Goal: Information Seeking & Learning: Learn about a topic

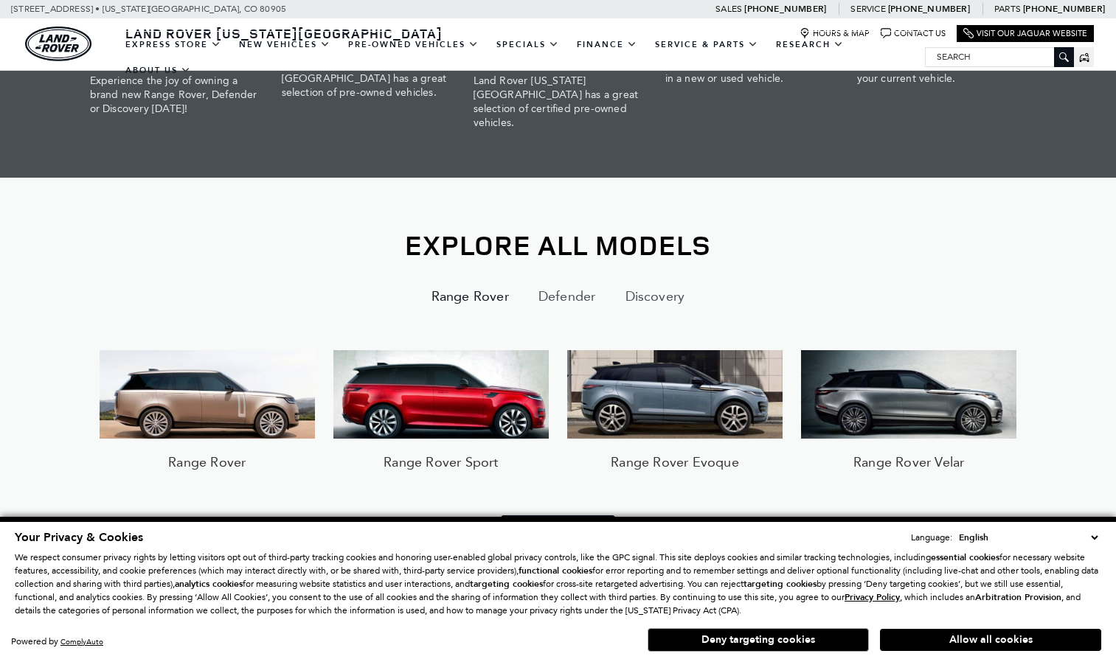
scroll to position [1033, 0]
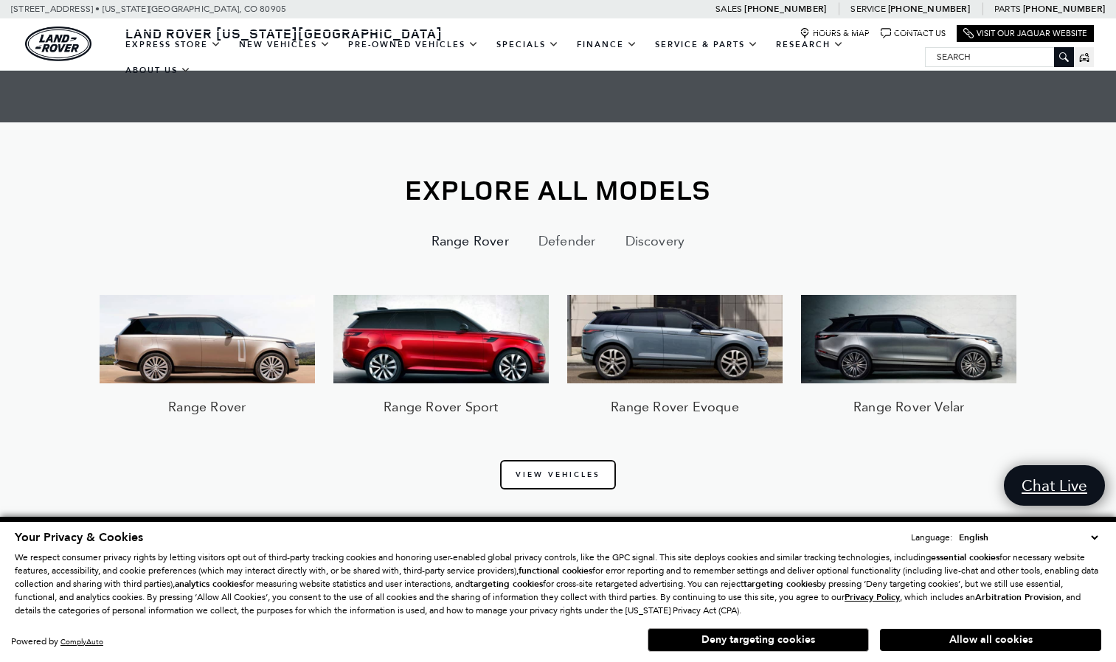
click at [541, 460] on link "View Vehicles" at bounding box center [558, 475] width 116 height 30
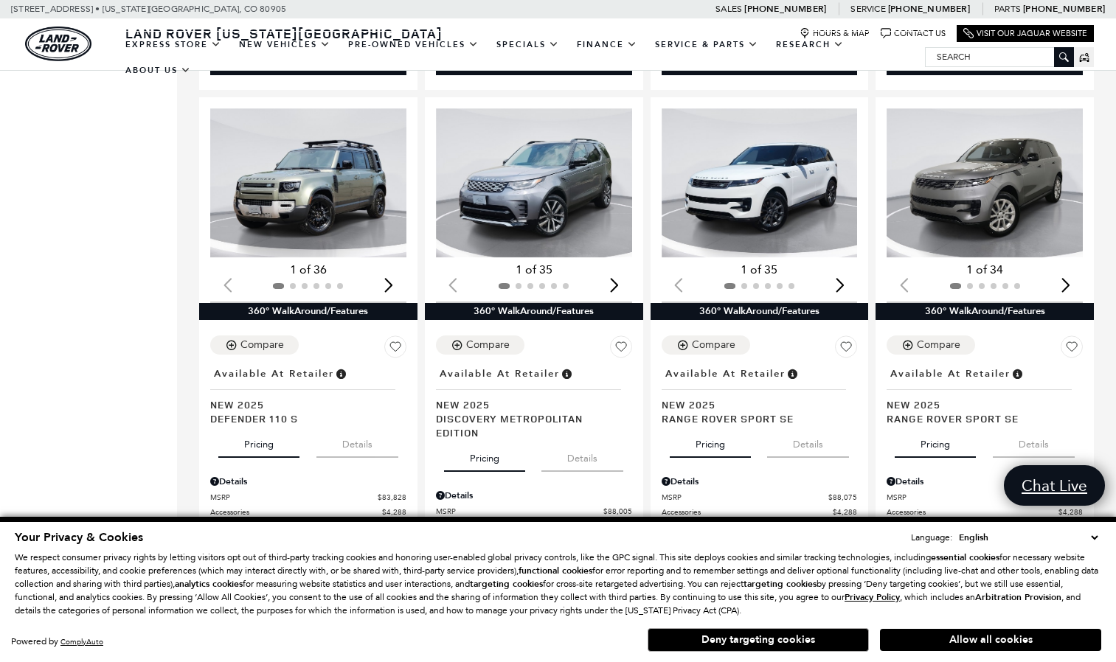
scroll to position [1770, 0]
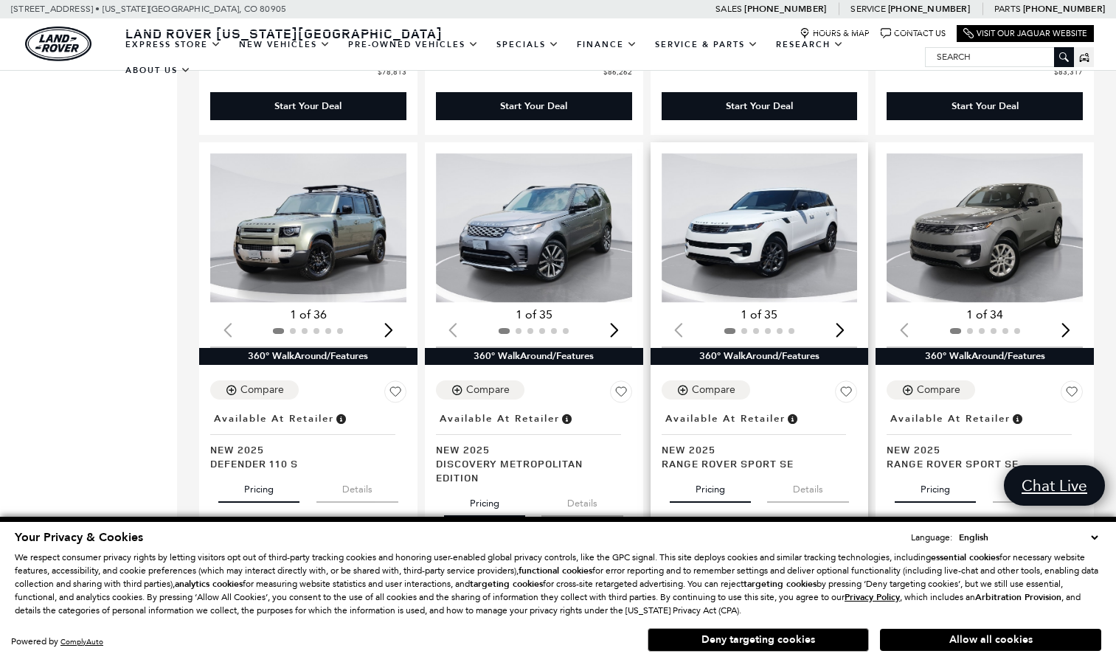
click at [730, 212] on img "1 / 2" at bounding box center [761, 228] width 199 height 150
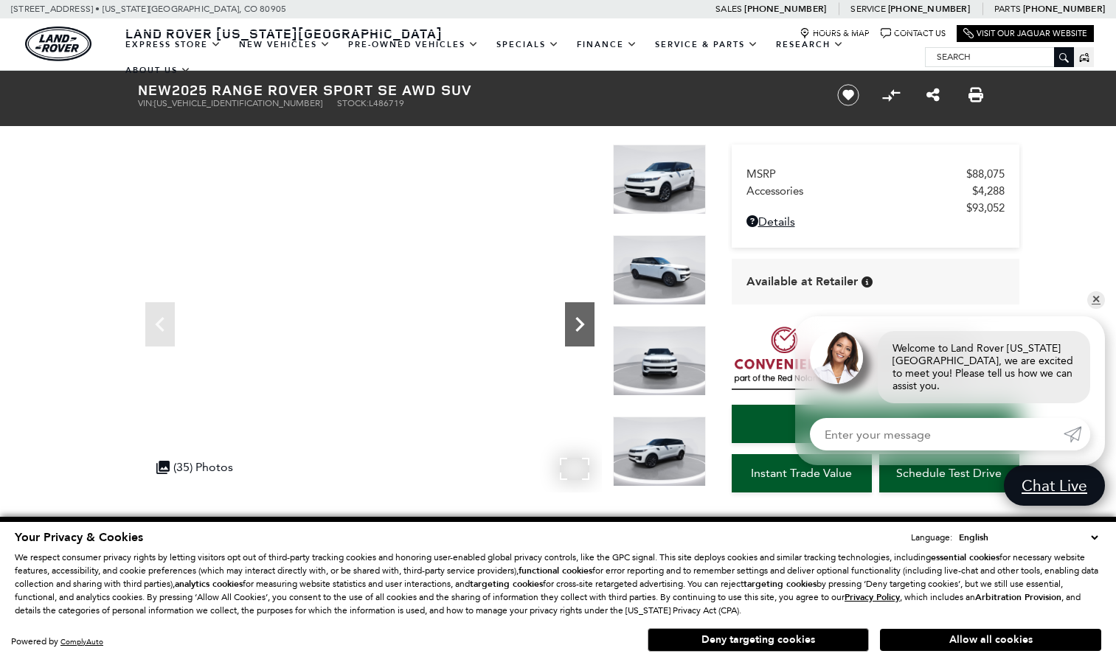
click at [575, 319] on icon "Next" at bounding box center [580, 325] width 30 height 30
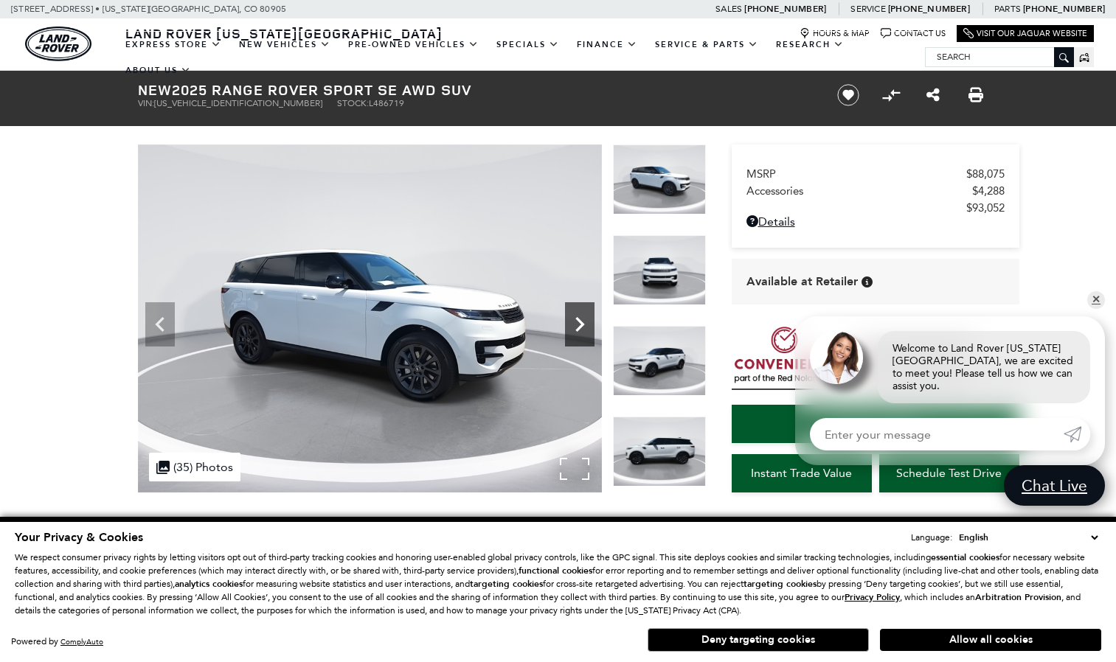
click at [575, 319] on icon "Next" at bounding box center [580, 325] width 30 height 30
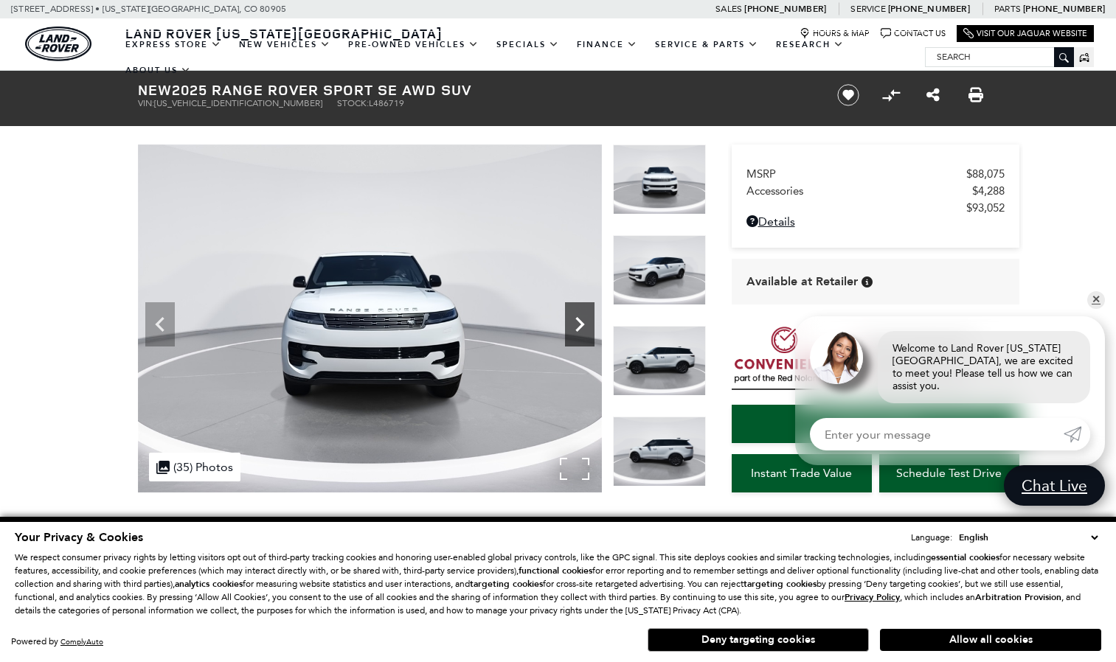
click at [575, 319] on icon "Next" at bounding box center [580, 325] width 30 height 30
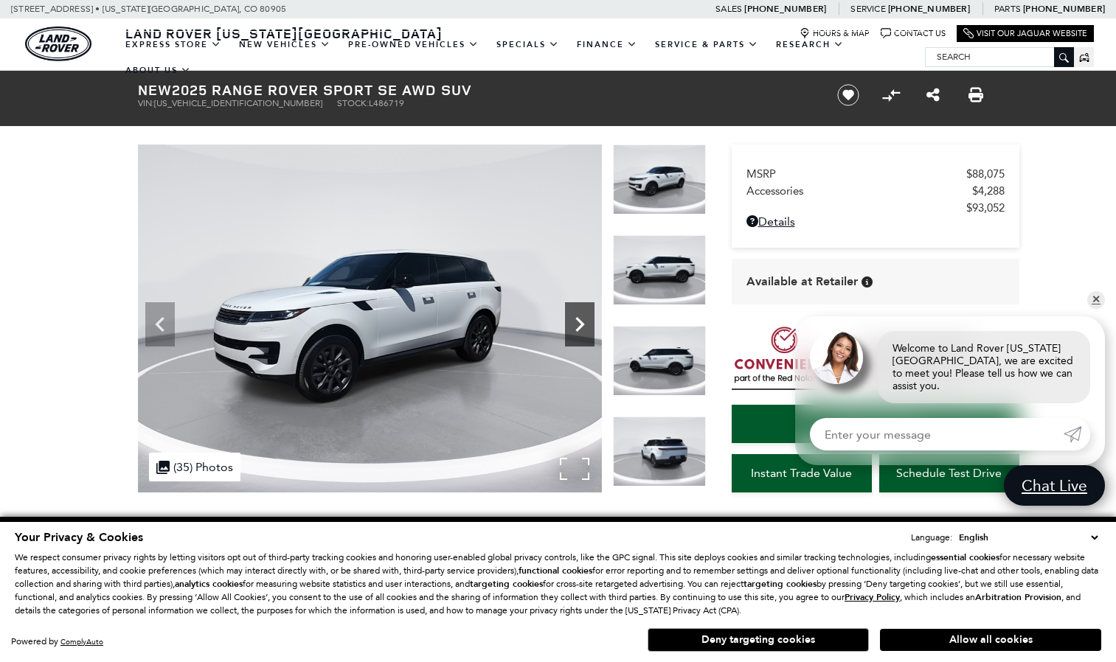
click at [575, 319] on icon "Next" at bounding box center [580, 325] width 30 height 30
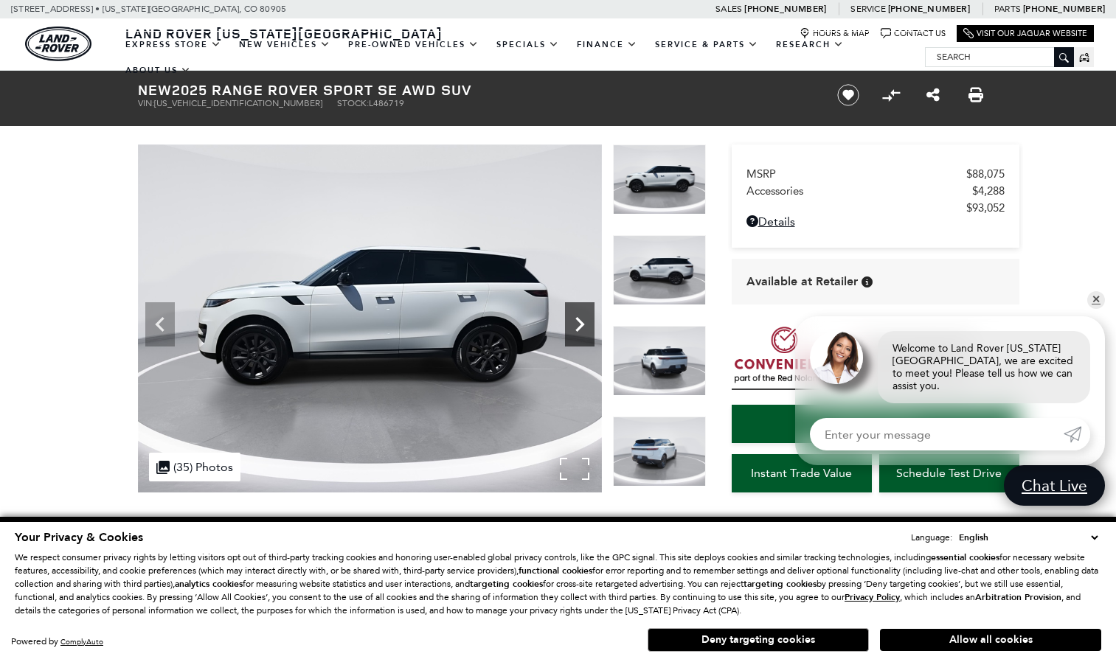
click at [575, 319] on icon "Next" at bounding box center [580, 325] width 30 height 30
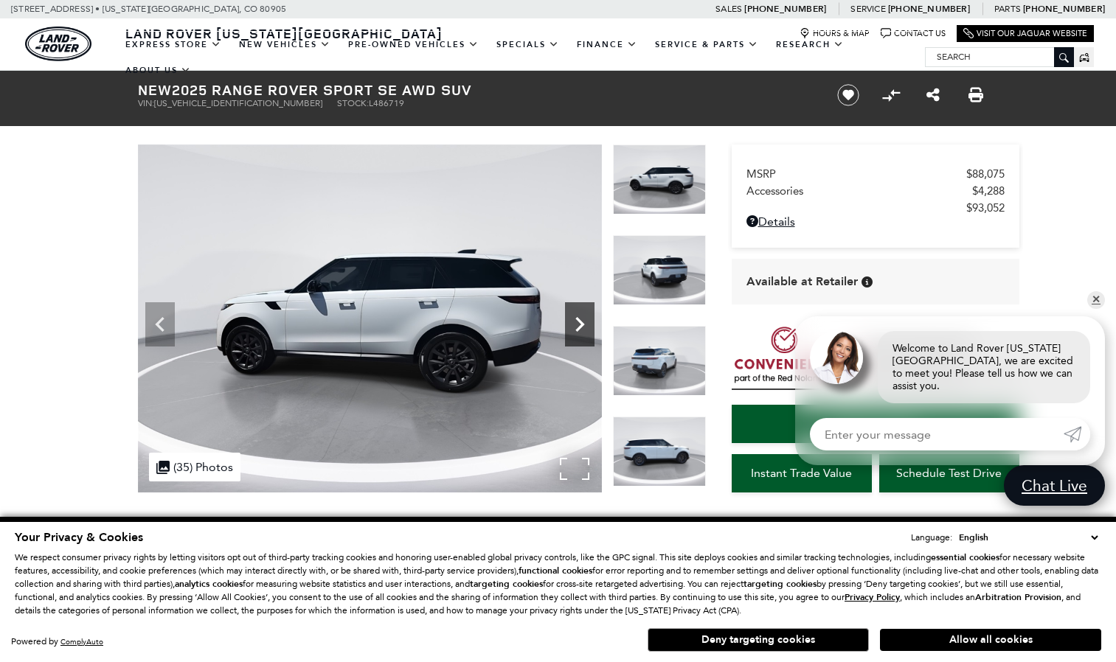
click at [575, 318] on icon "Next" at bounding box center [580, 325] width 30 height 30
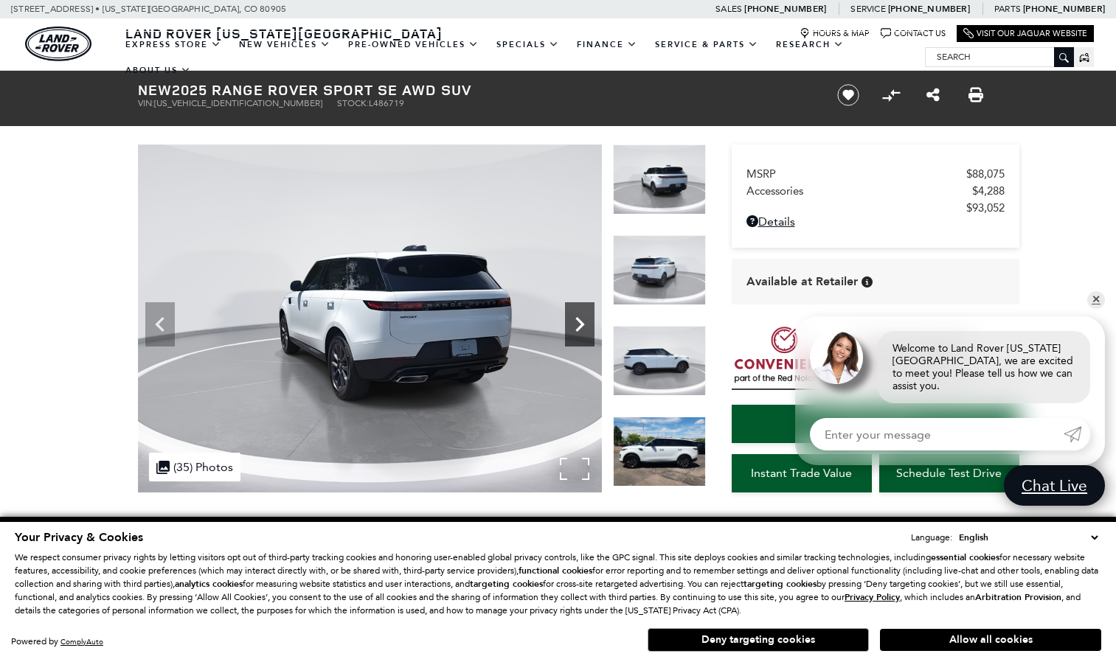
click at [575, 318] on icon "Next" at bounding box center [580, 325] width 30 height 30
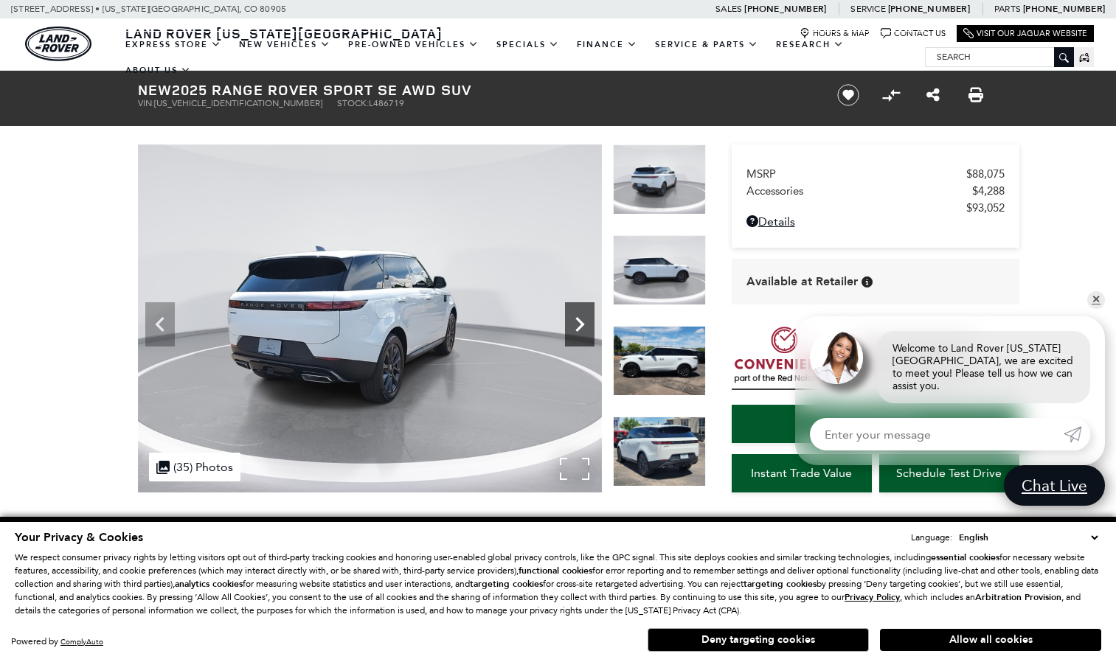
click at [575, 318] on icon "Next" at bounding box center [580, 325] width 30 height 30
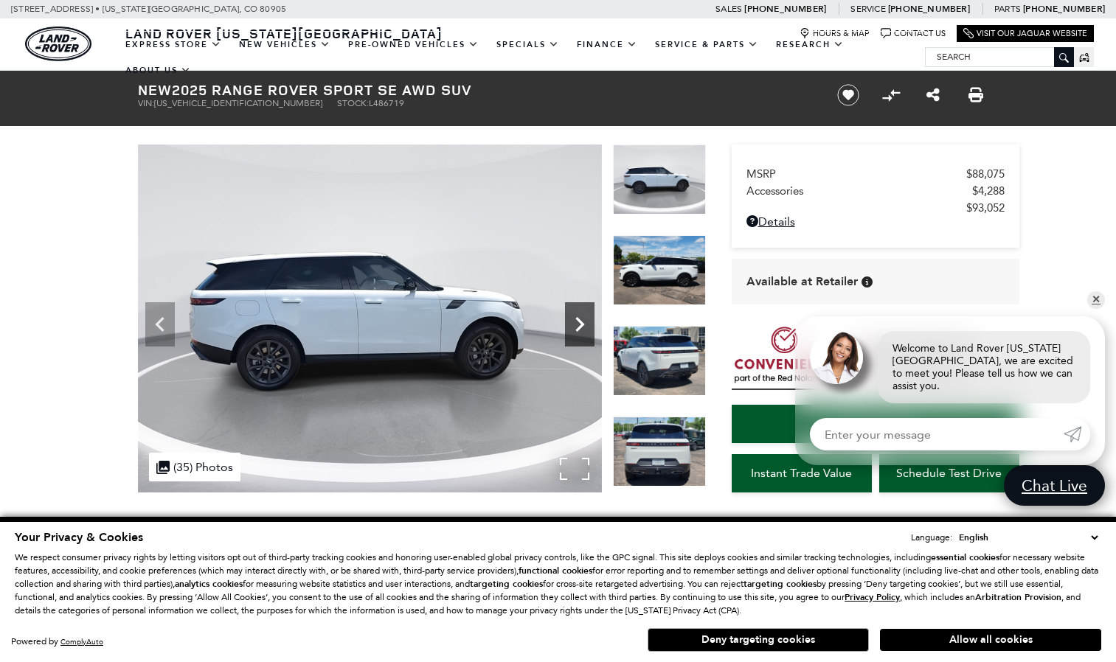
click at [575, 318] on icon "Next" at bounding box center [580, 325] width 30 height 30
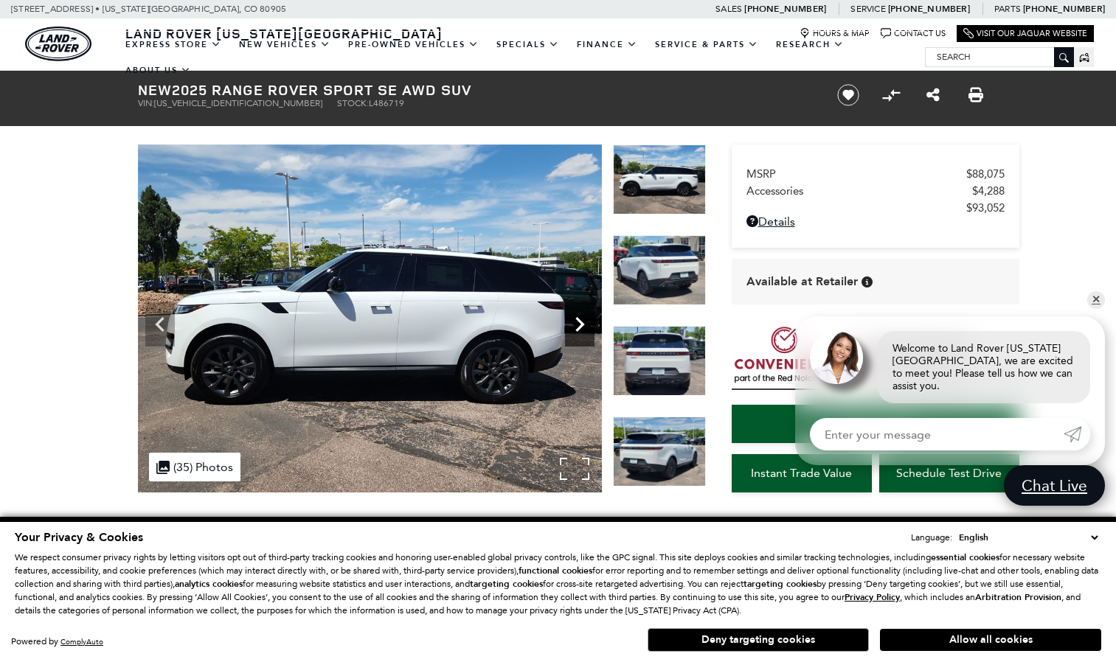
click at [575, 318] on icon "Next" at bounding box center [580, 325] width 30 height 30
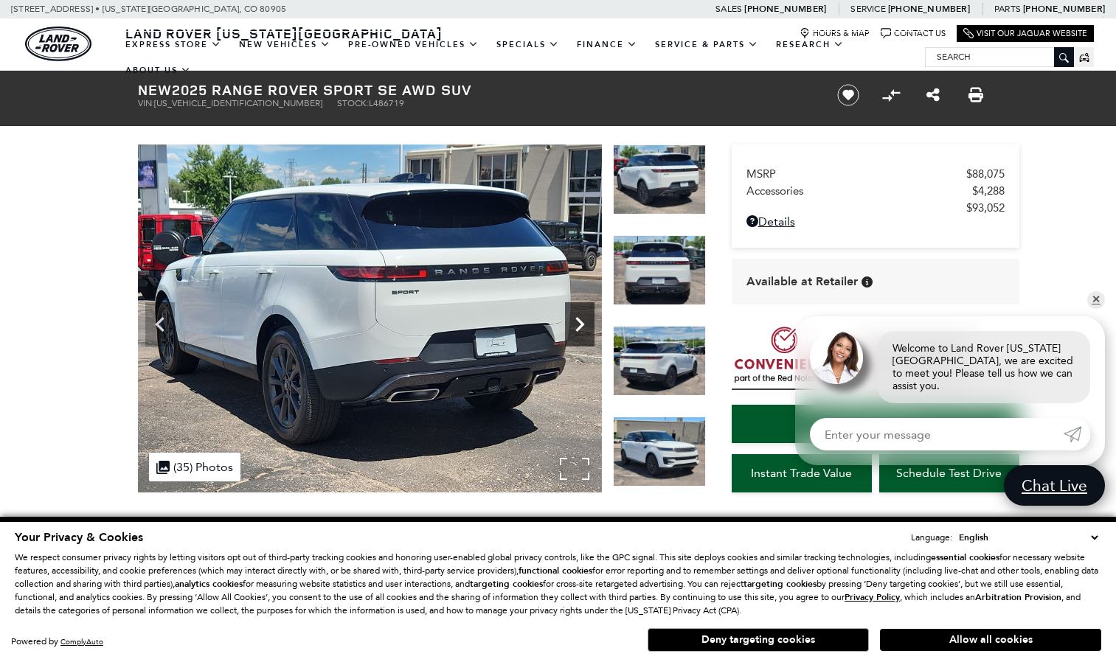
click at [575, 318] on icon "Next" at bounding box center [580, 325] width 30 height 30
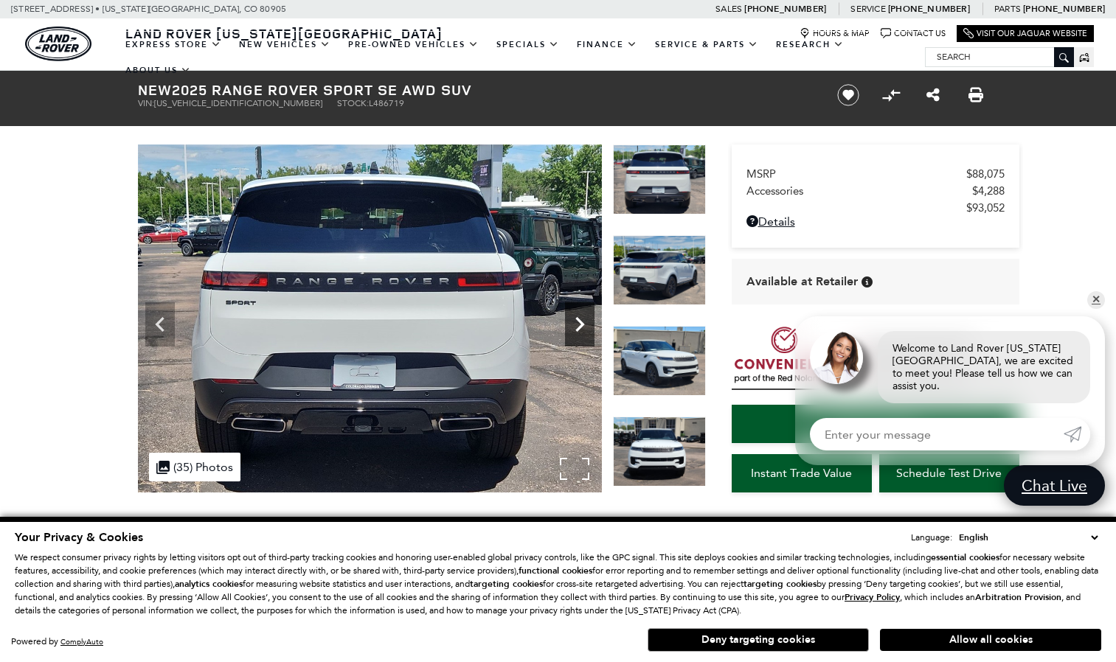
click at [575, 318] on icon "Next" at bounding box center [580, 325] width 30 height 30
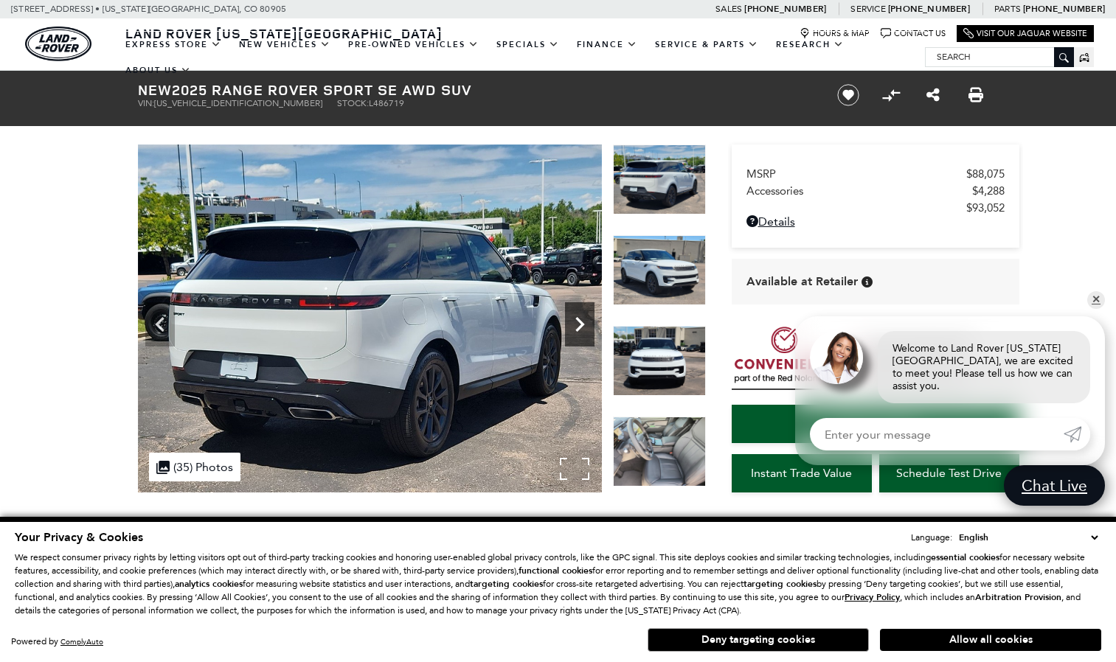
click at [575, 318] on icon "Next" at bounding box center [580, 325] width 30 height 30
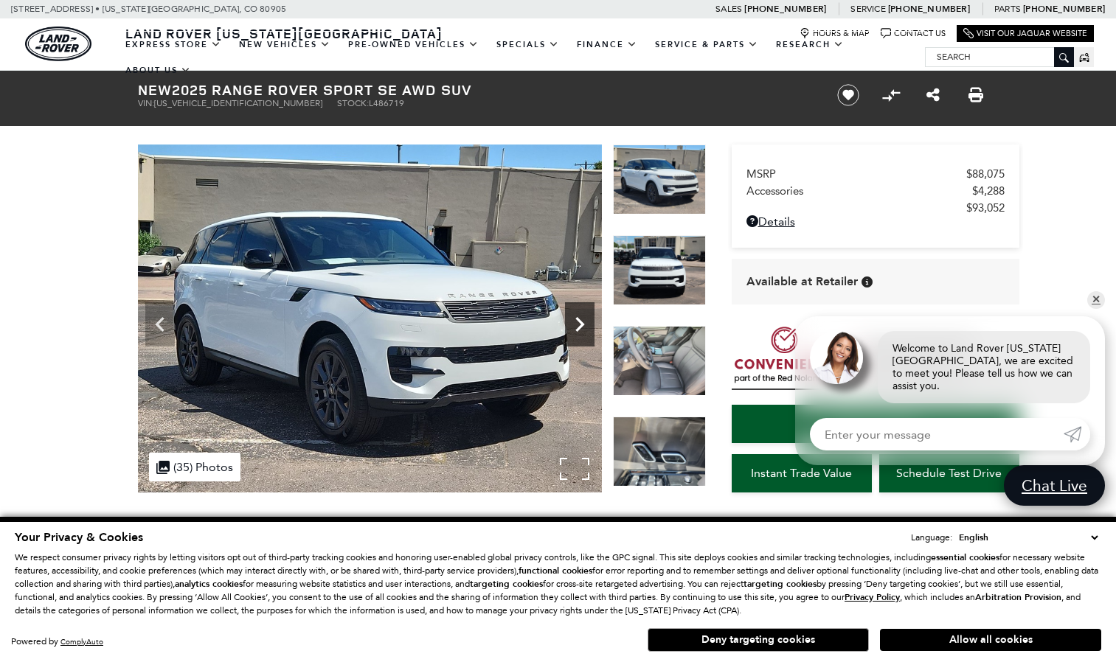
click at [575, 318] on icon "Next" at bounding box center [580, 325] width 30 height 30
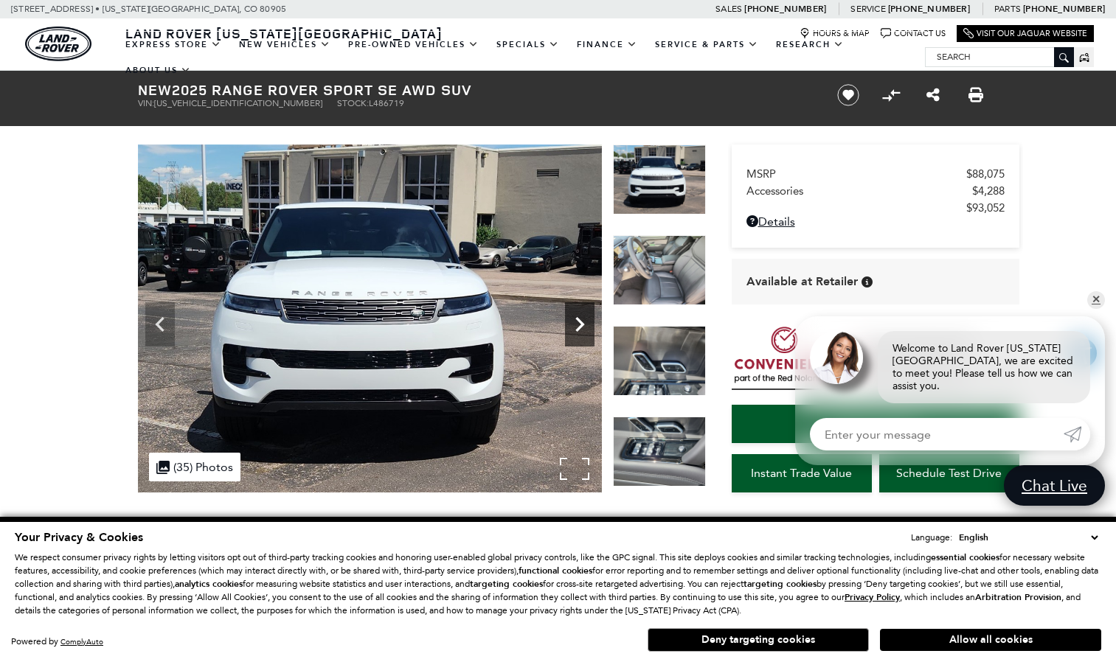
click at [575, 318] on icon "Next" at bounding box center [580, 325] width 30 height 30
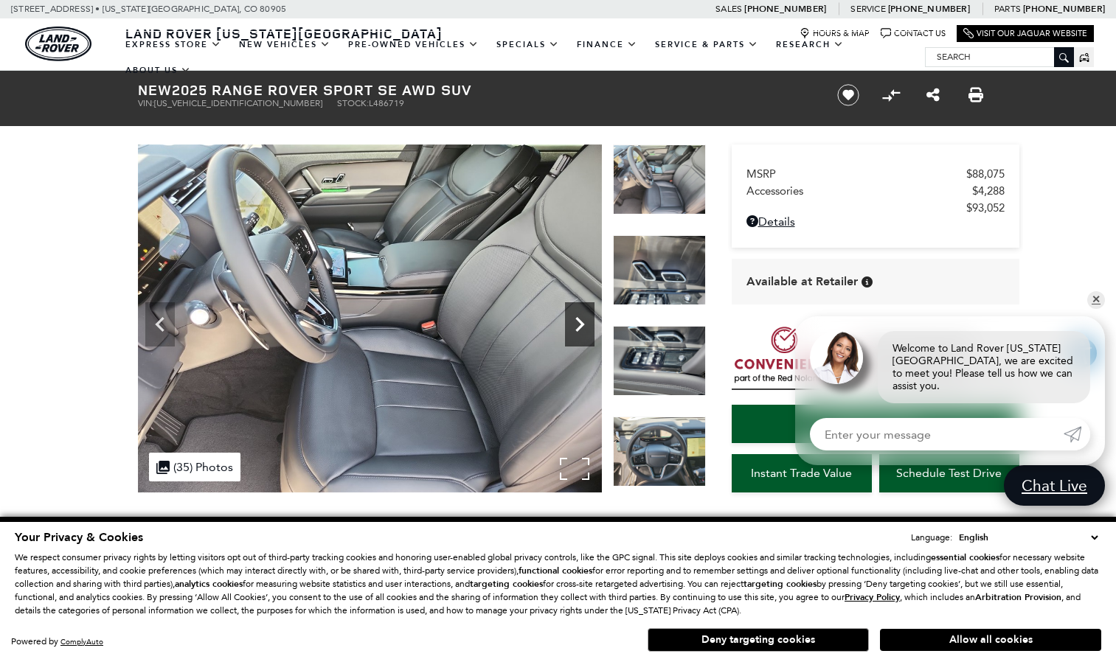
click at [575, 318] on icon "Next" at bounding box center [580, 325] width 30 height 30
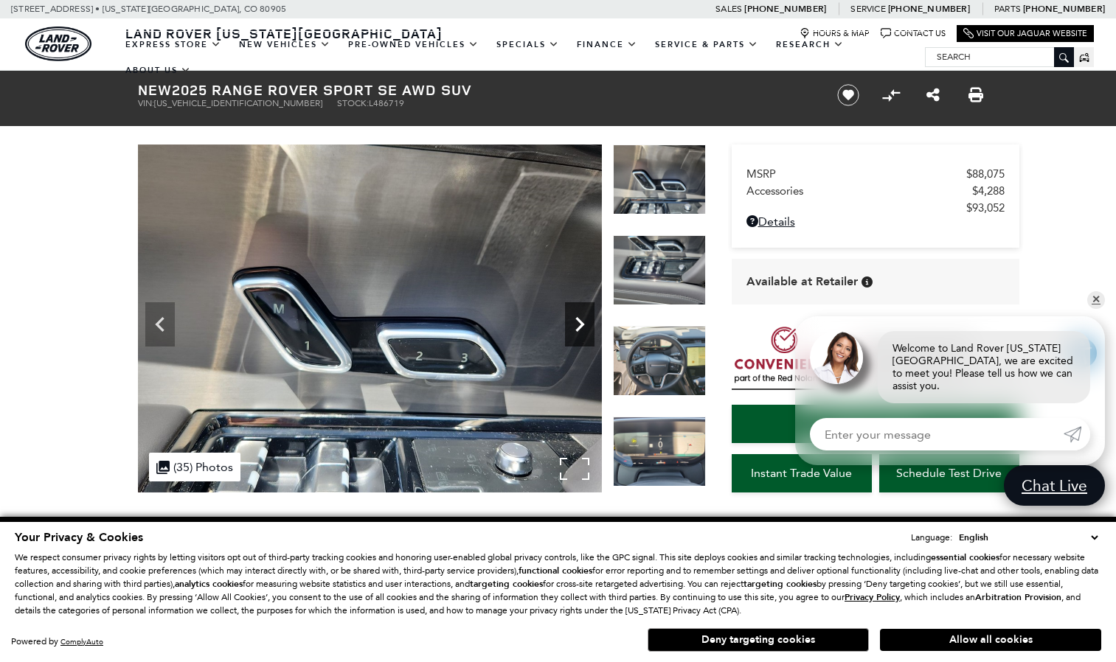
click at [575, 318] on icon "Next" at bounding box center [580, 325] width 30 height 30
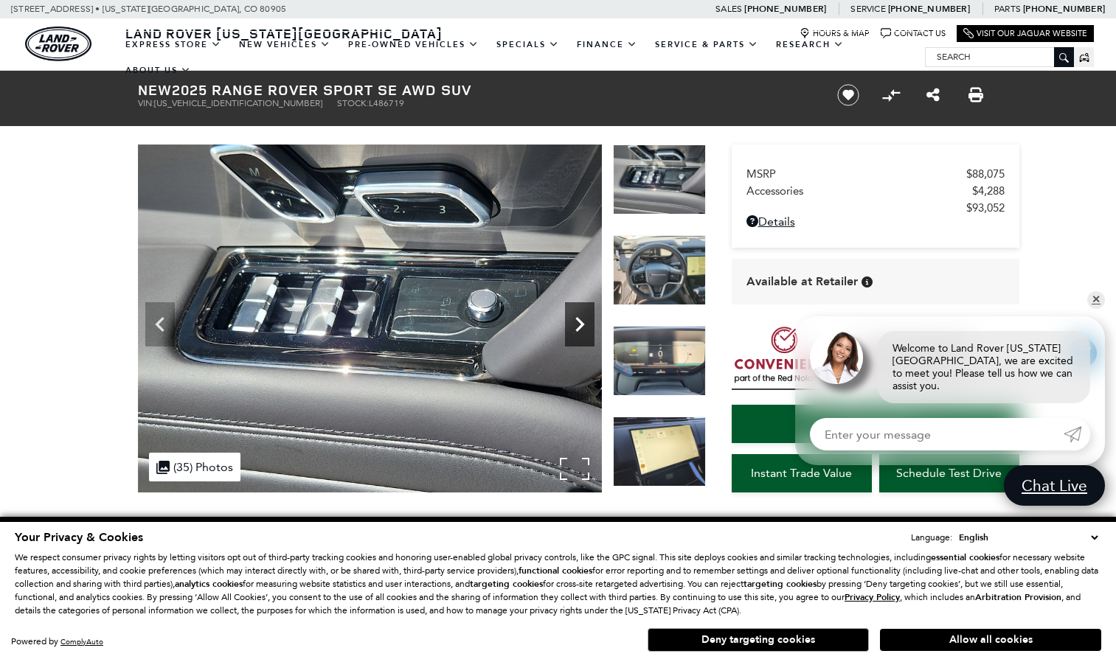
click at [575, 318] on icon "Next" at bounding box center [580, 325] width 30 height 30
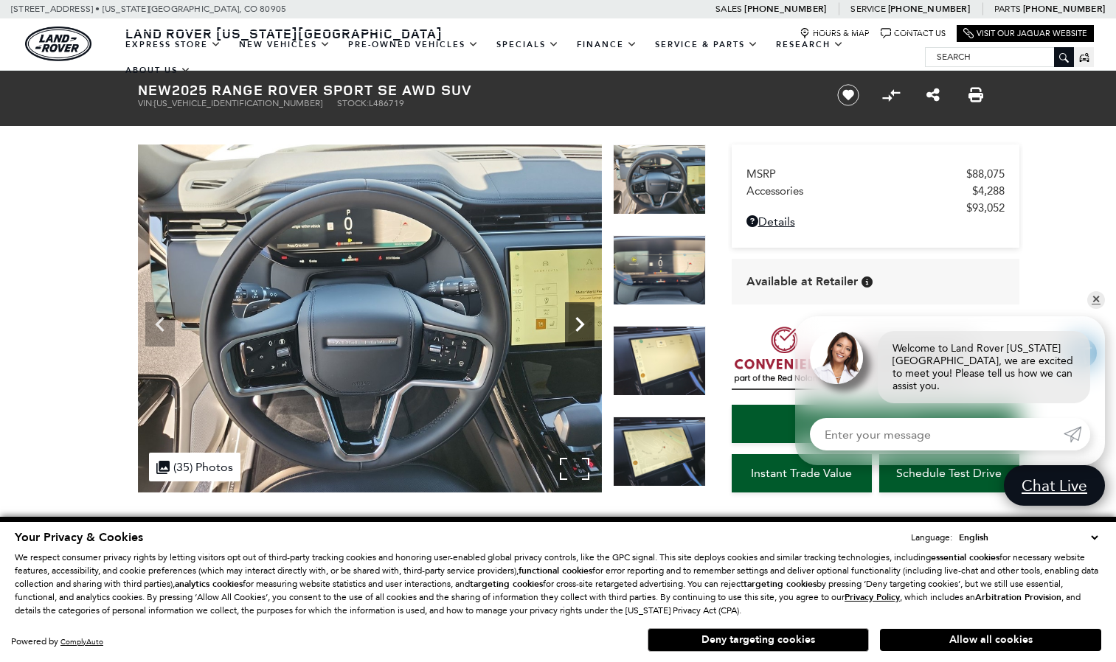
click at [575, 318] on icon "Next" at bounding box center [580, 325] width 30 height 30
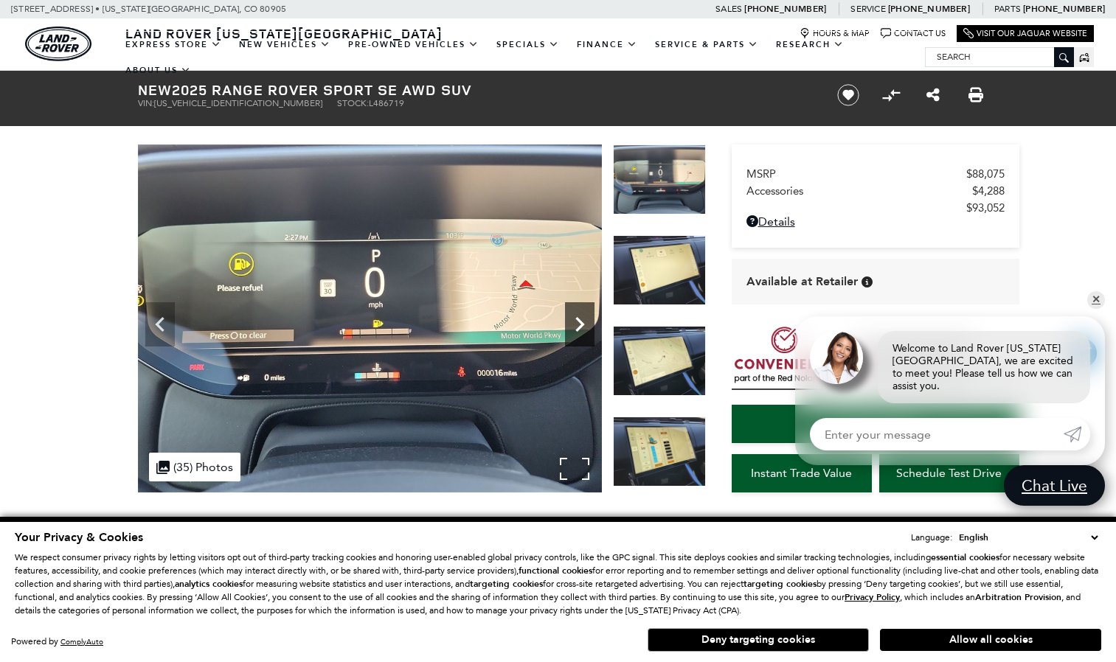
click at [575, 318] on icon "Next" at bounding box center [580, 325] width 30 height 30
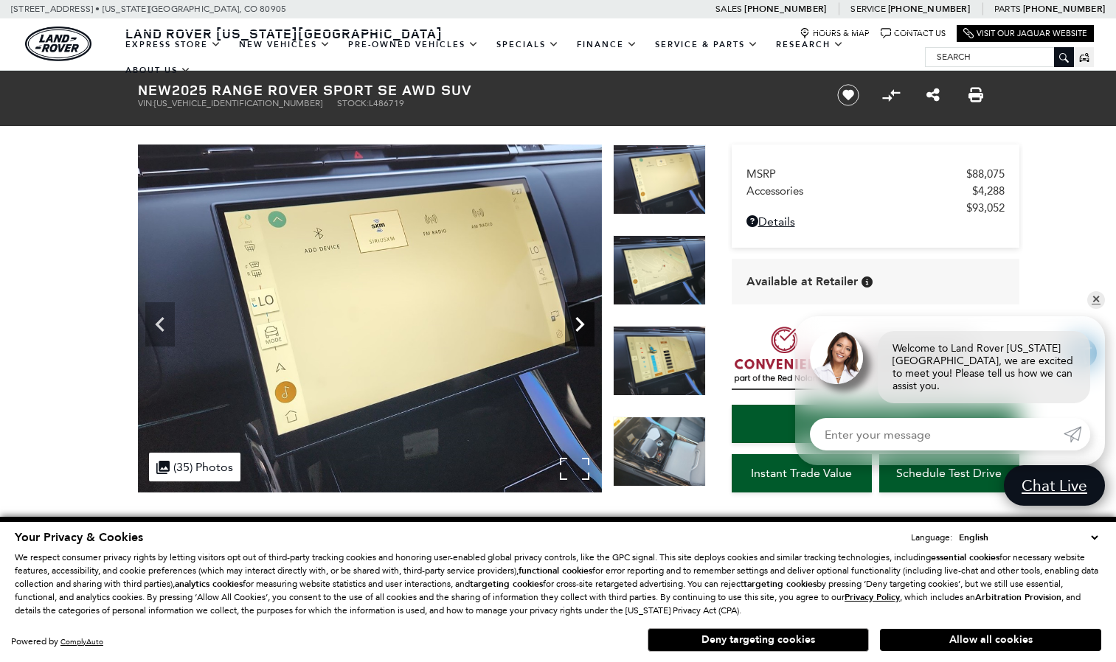
click at [575, 318] on icon "Next" at bounding box center [580, 325] width 30 height 30
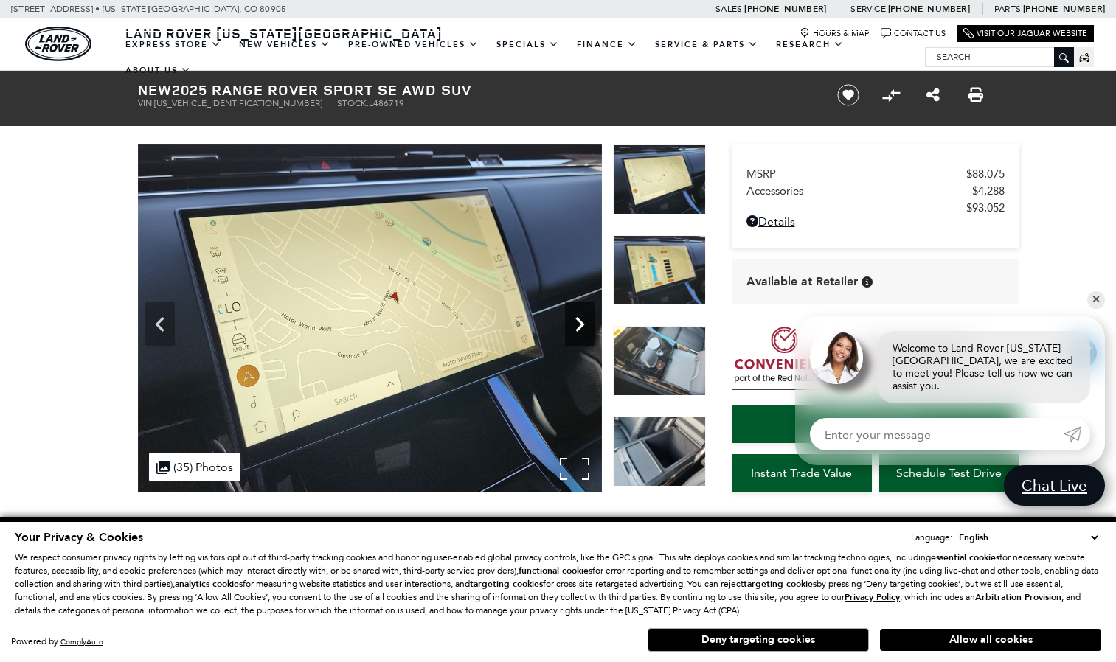
click at [575, 318] on icon "Next" at bounding box center [580, 325] width 30 height 30
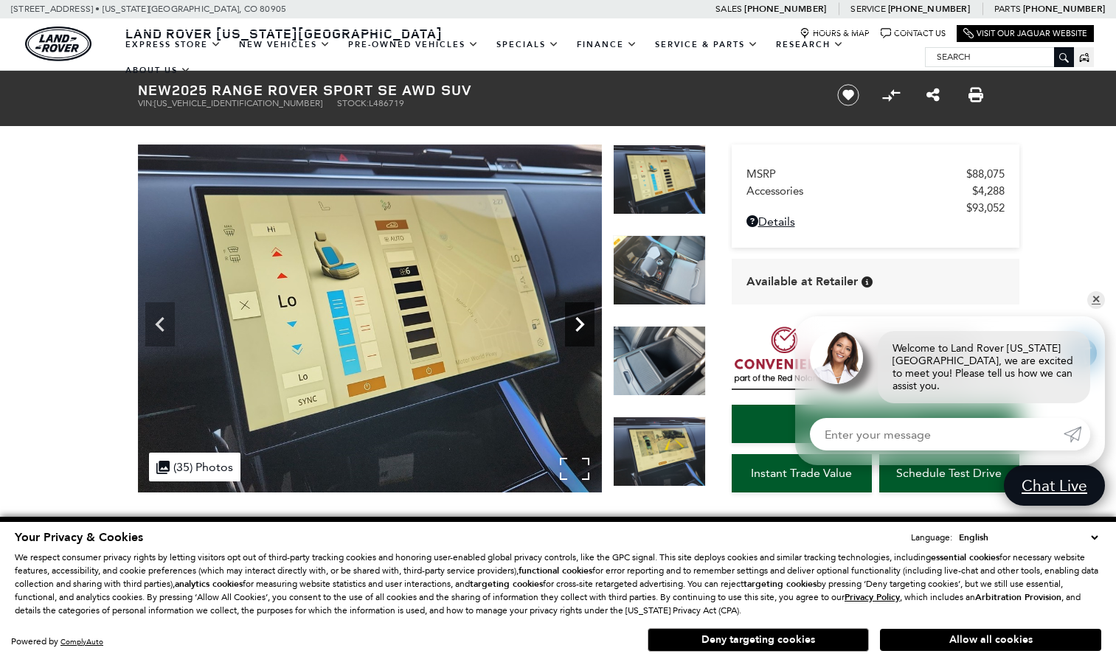
click at [575, 318] on icon "Next" at bounding box center [580, 325] width 30 height 30
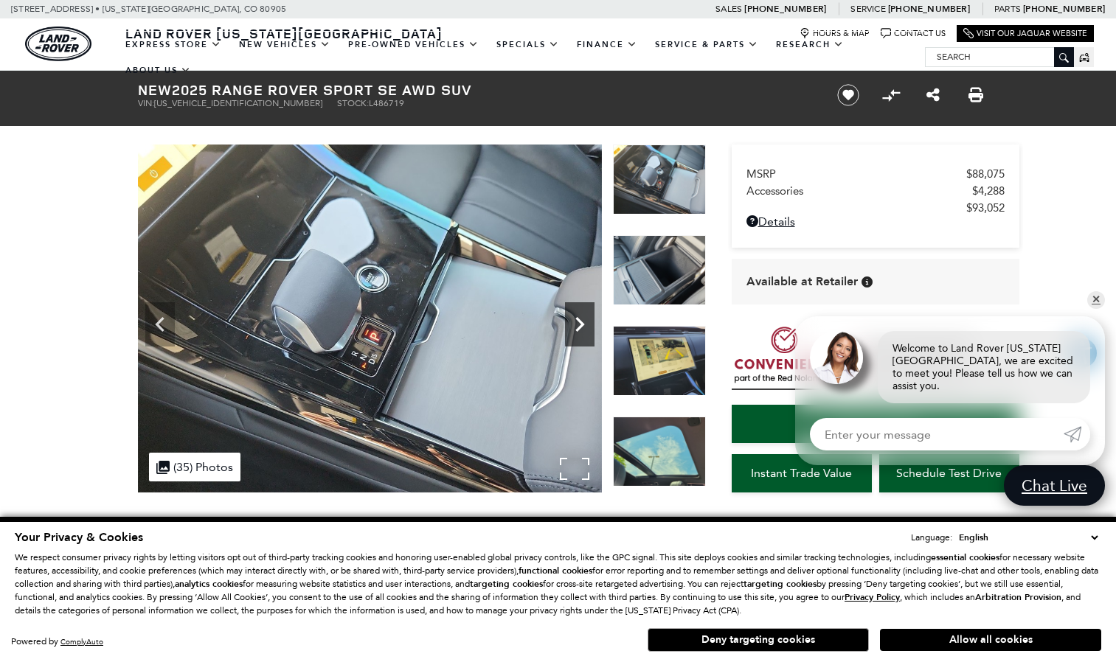
click at [575, 318] on icon "Next" at bounding box center [580, 325] width 30 height 30
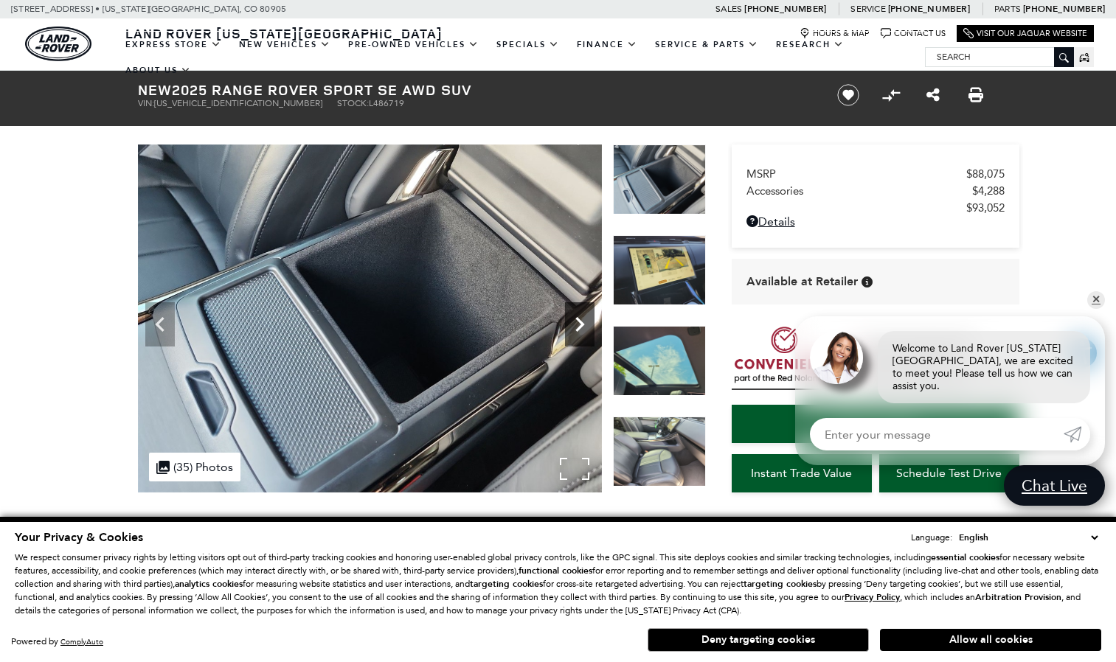
click at [575, 318] on icon "Next" at bounding box center [580, 325] width 30 height 30
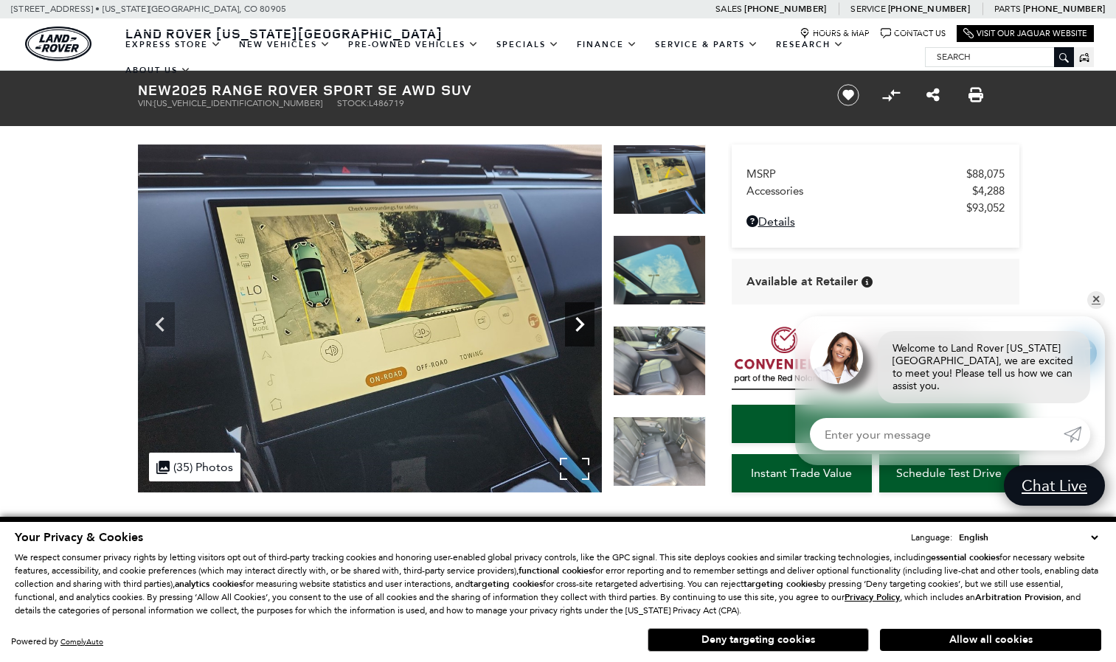
click at [575, 318] on icon "Next" at bounding box center [580, 325] width 30 height 30
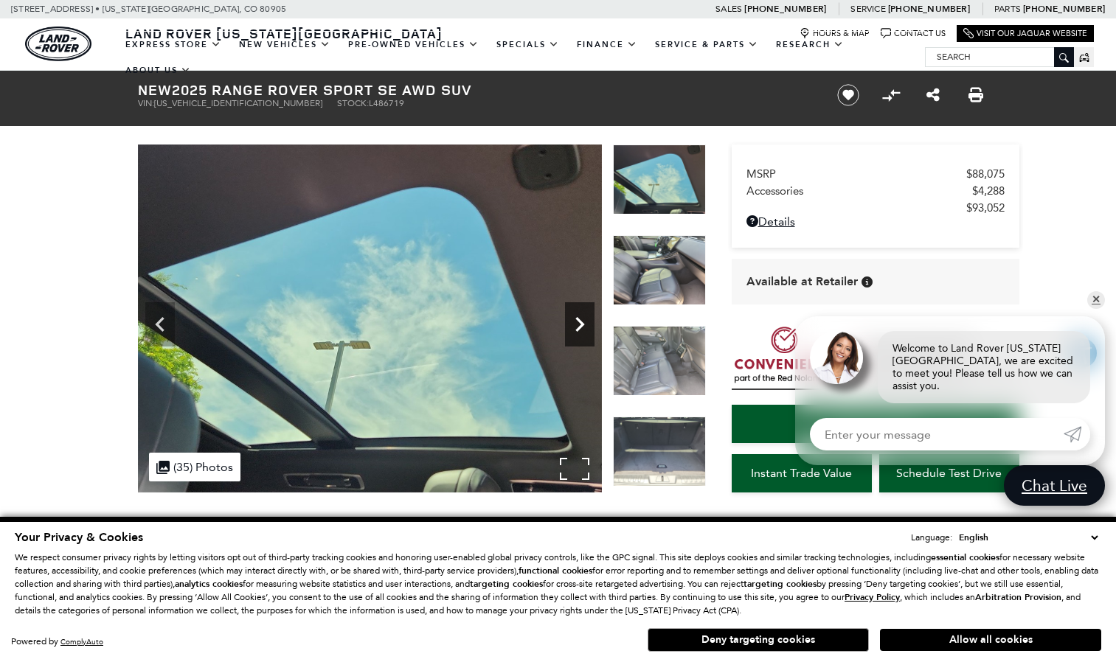
click at [575, 318] on icon "Next" at bounding box center [580, 325] width 30 height 30
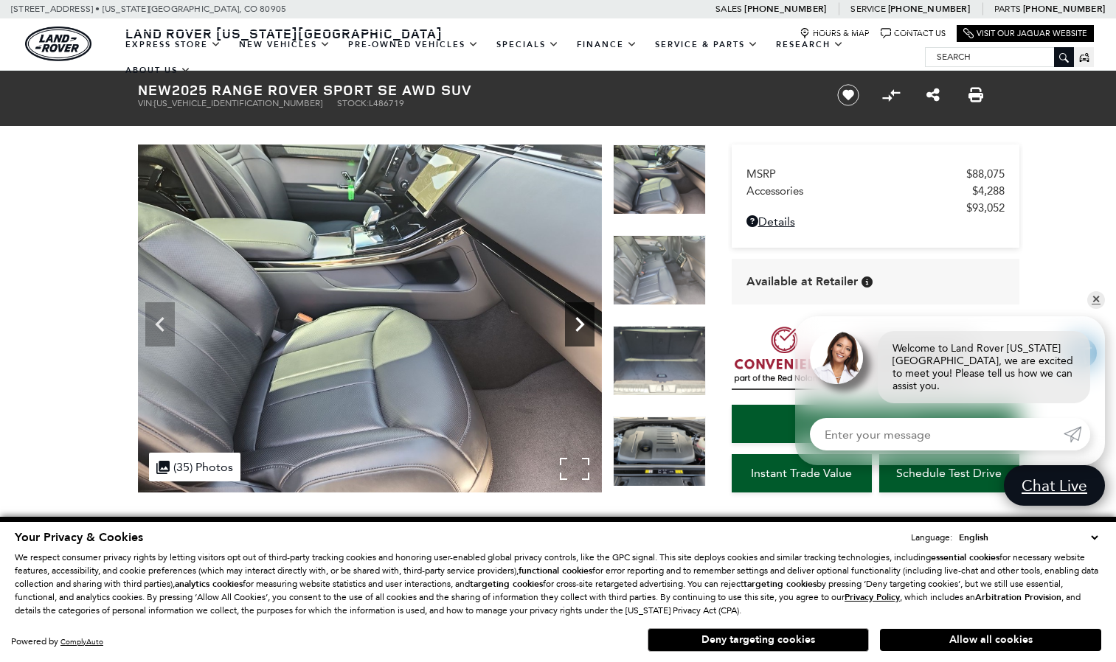
click at [575, 318] on icon "Next" at bounding box center [580, 325] width 30 height 30
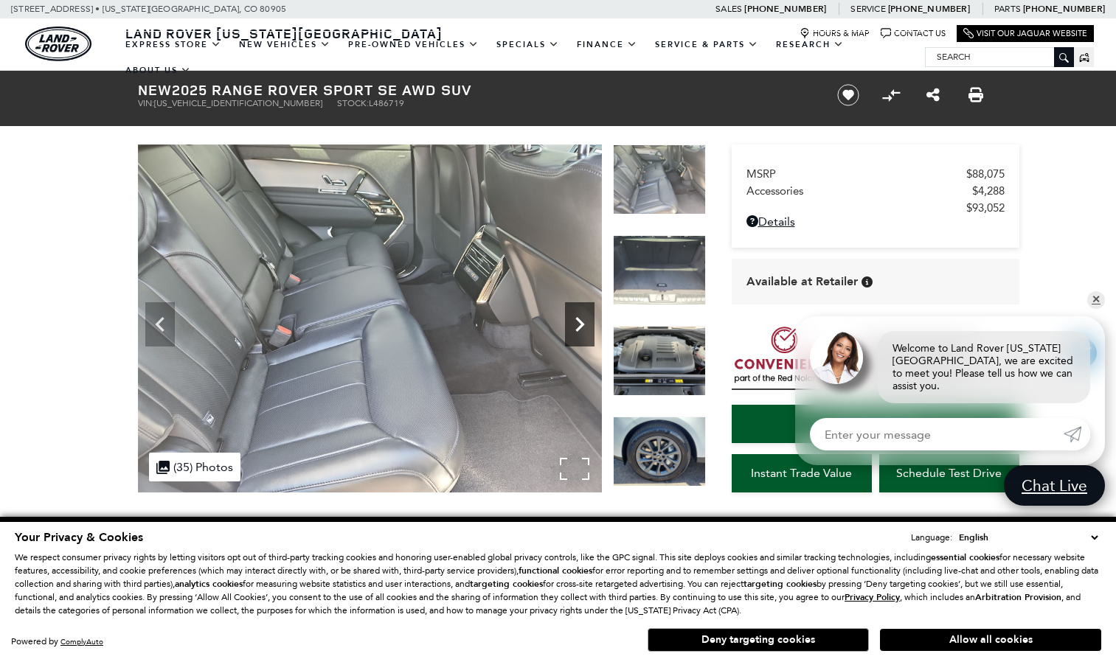
click at [575, 318] on icon "Next" at bounding box center [580, 325] width 30 height 30
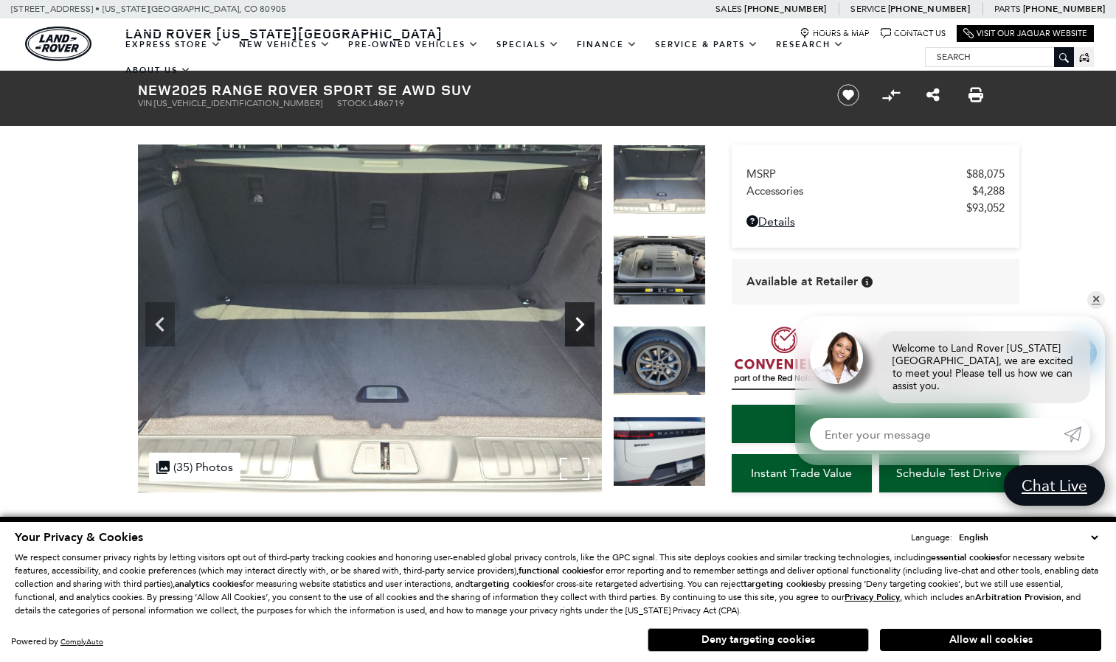
click at [575, 318] on icon "Next" at bounding box center [580, 325] width 30 height 30
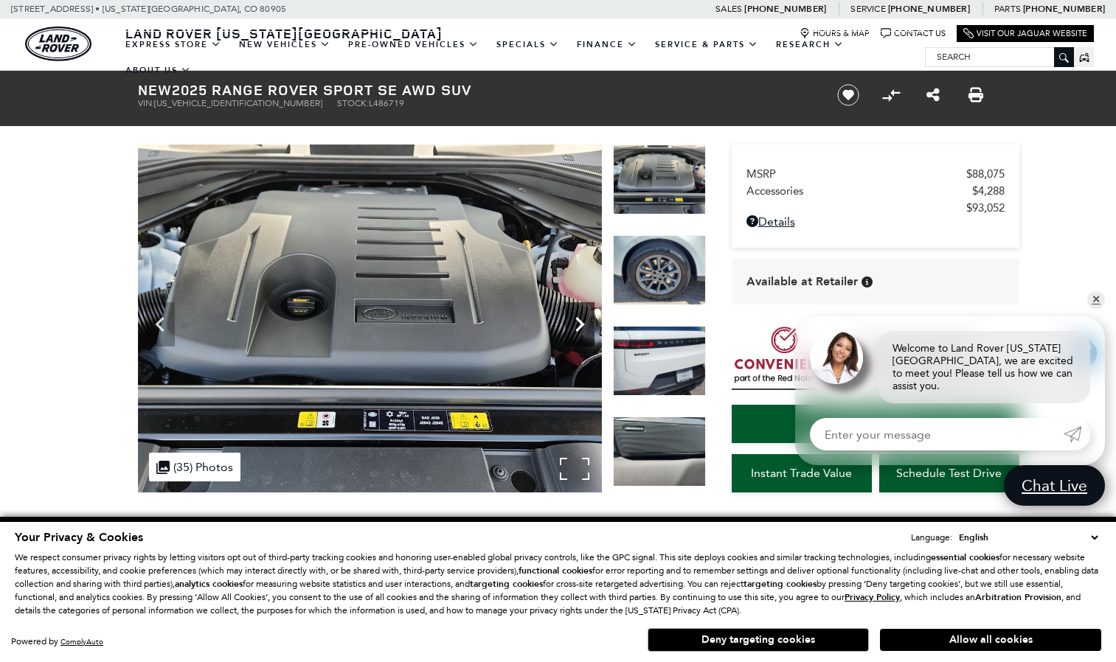
click at [575, 318] on icon "Next" at bounding box center [580, 325] width 30 height 30
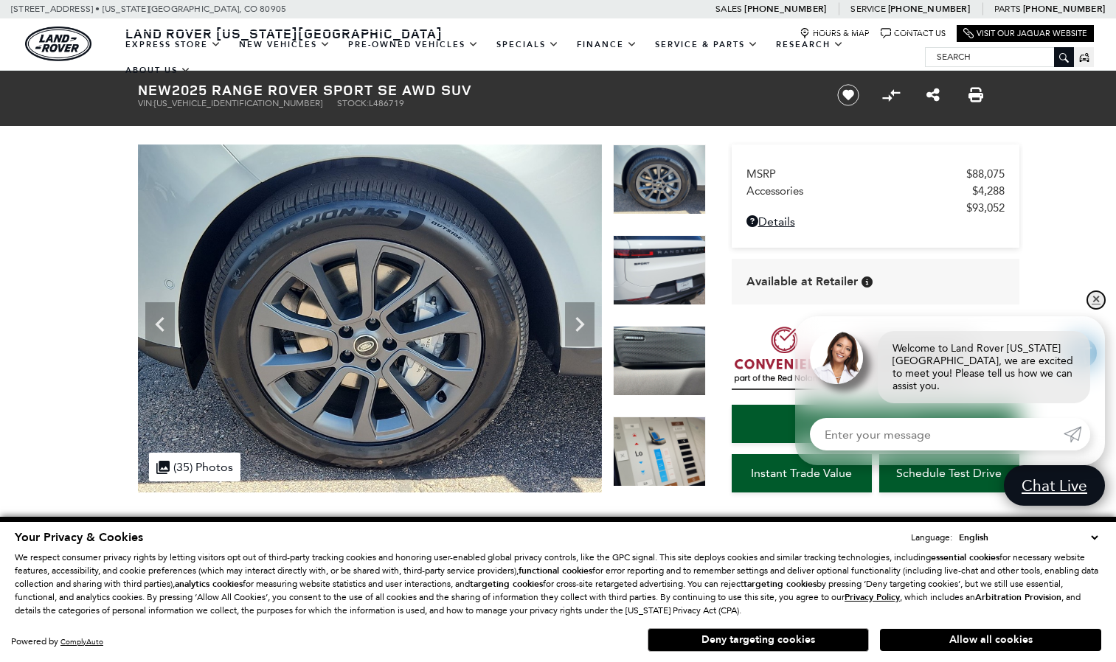
click at [1097, 309] on link "✕" at bounding box center [1096, 300] width 18 height 18
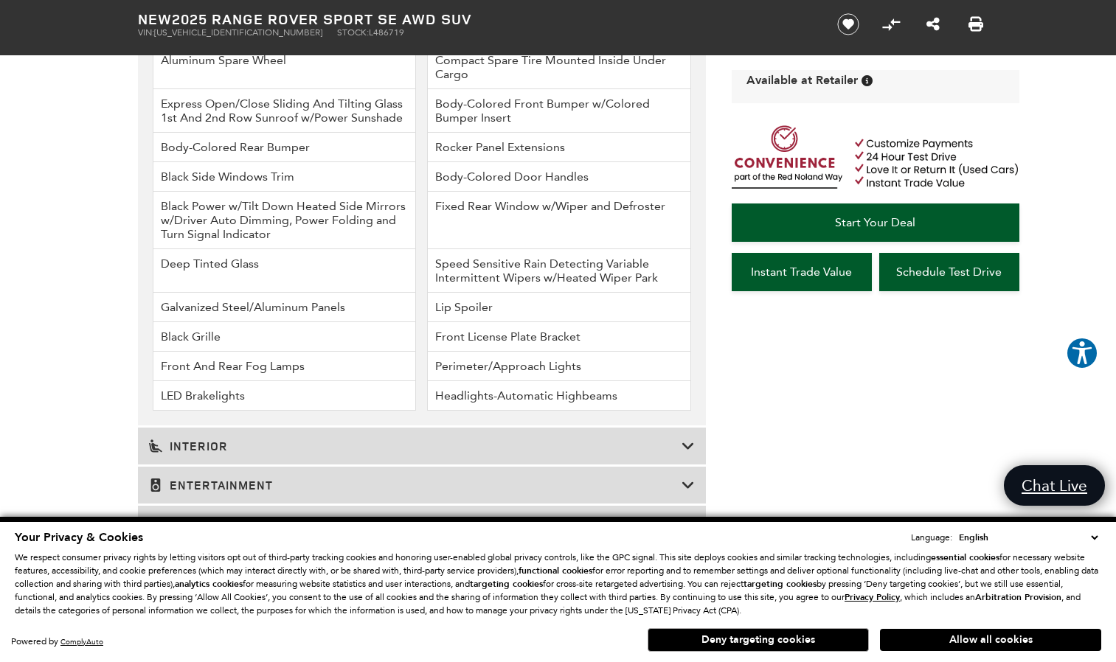
scroll to position [2213, 0]
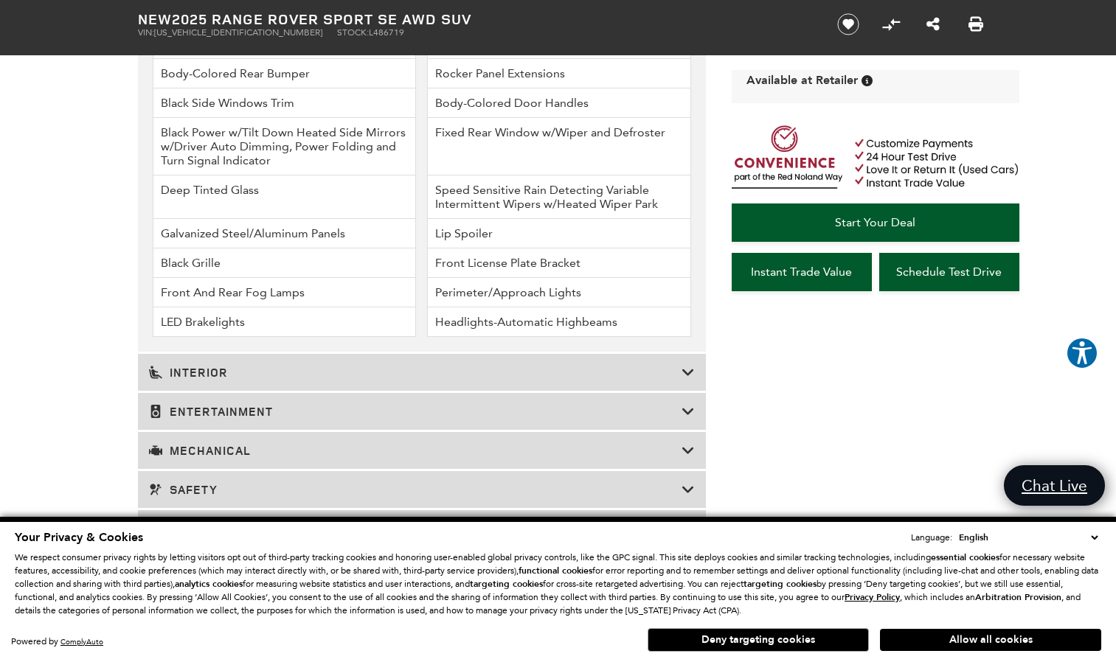
click at [683, 373] on icon at bounding box center [688, 372] width 13 height 15
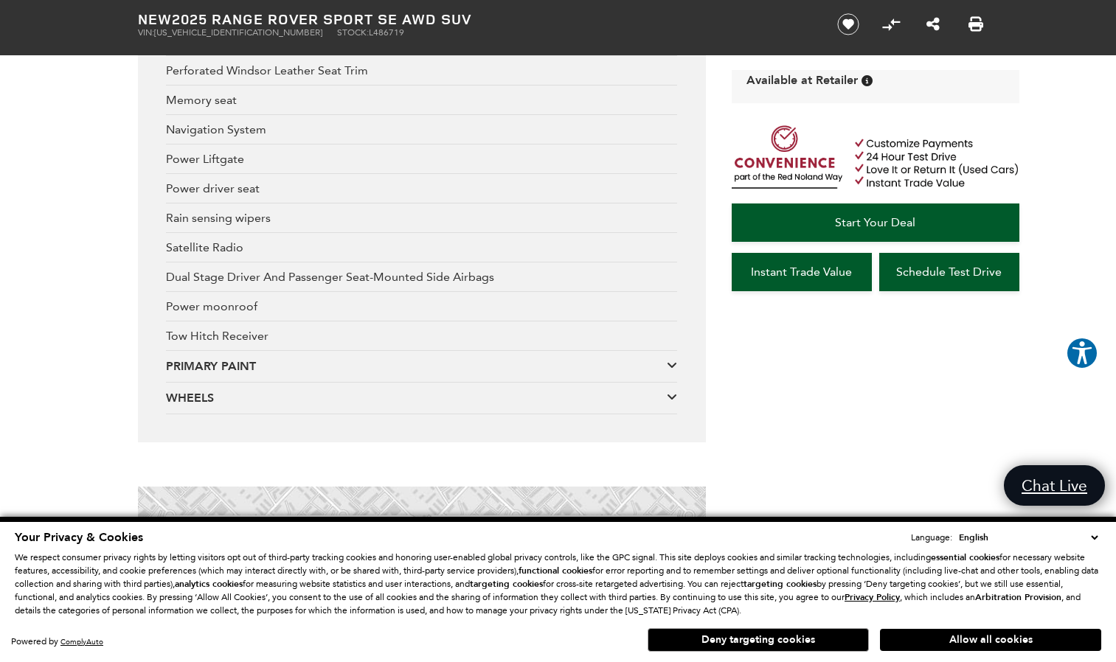
scroll to position [3467, 0]
